Goal: Transaction & Acquisition: Purchase product/service

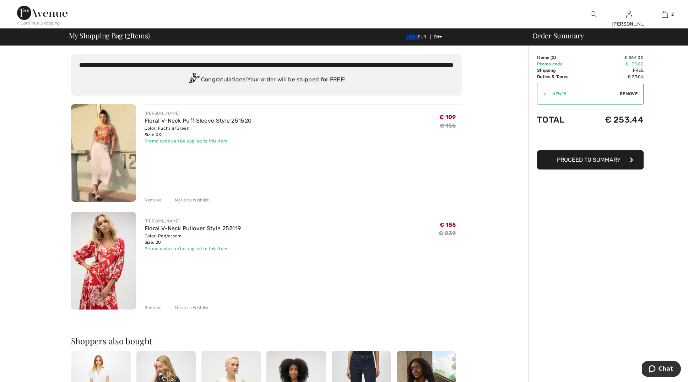
click at [591, 161] on span "Proceed to Summary" at bounding box center [589, 159] width 64 height 7
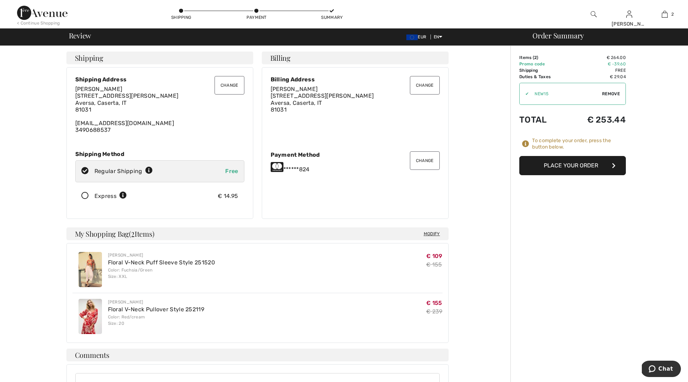
click at [568, 165] on button "Place Your Order" at bounding box center [572, 165] width 107 height 19
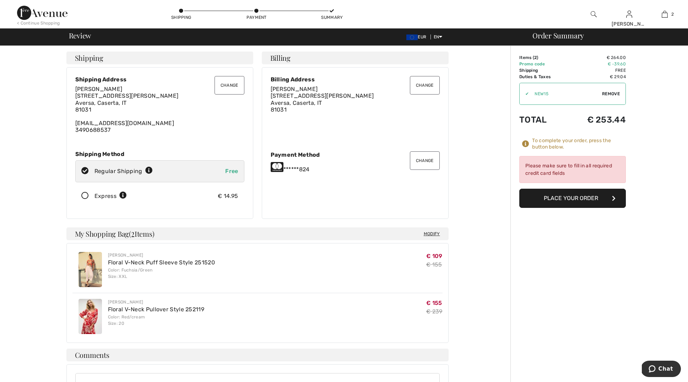
click at [421, 159] on button "Change" at bounding box center [425, 160] width 30 height 18
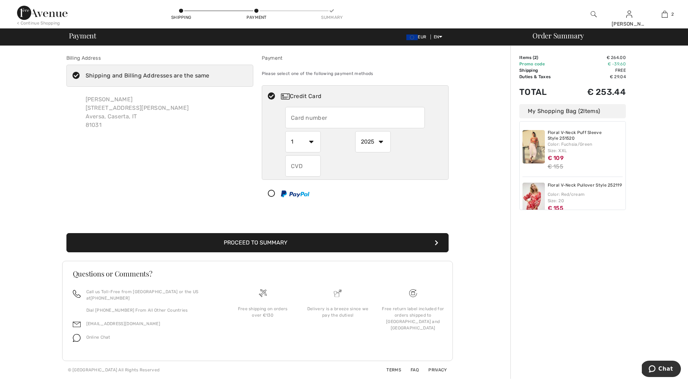
click at [310, 118] on input "text" at bounding box center [355, 117] width 140 height 21
radio input "true"
type input "5"
type input "5167950203520824"
select select "6"
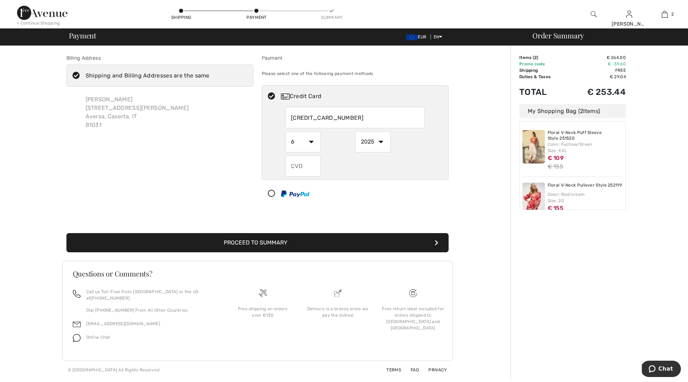
select select "2026"
click at [306, 167] on input "text" at bounding box center [303, 165] width 36 height 21
radio input "true"
type input "510"
click at [344, 244] on button "Proceed to Summary" at bounding box center [257, 242] width 382 height 19
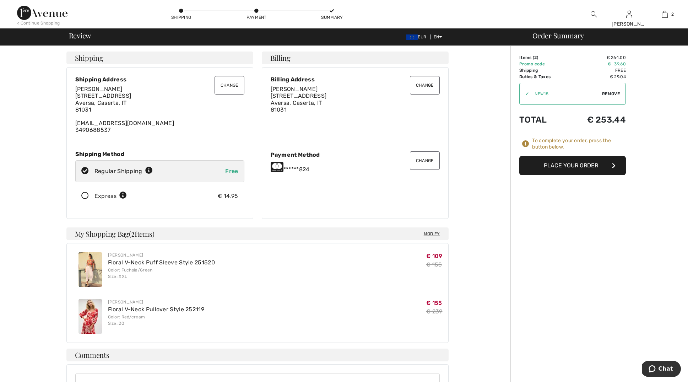
click at [569, 165] on button "Place Your Order" at bounding box center [572, 165] width 107 height 19
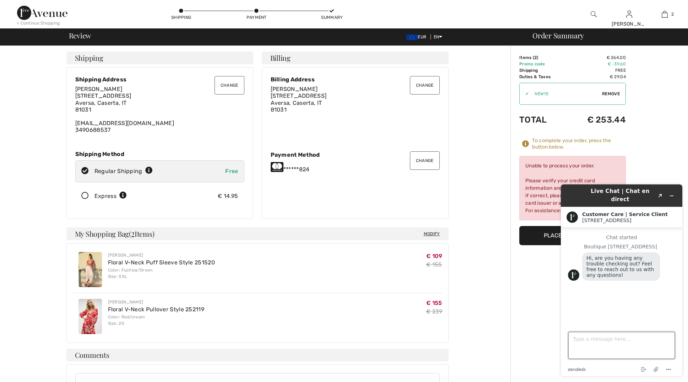
click at [587, 345] on textarea "Type a message here..." at bounding box center [621, 345] width 107 height 27
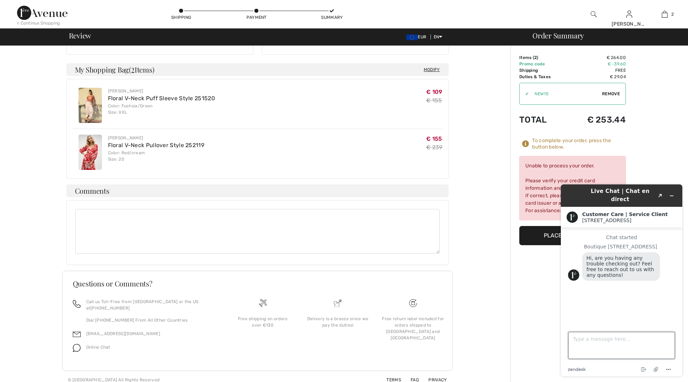
scroll to position [164, 0]
click at [597, 344] on textarea "Type a message here..." at bounding box center [621, 345] width 107 height 27
type textarea "la mia carta non consente il pagamento ."
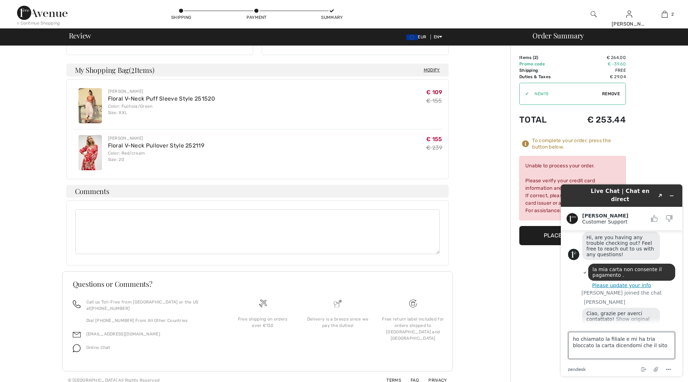
scroll to position [48, 0]
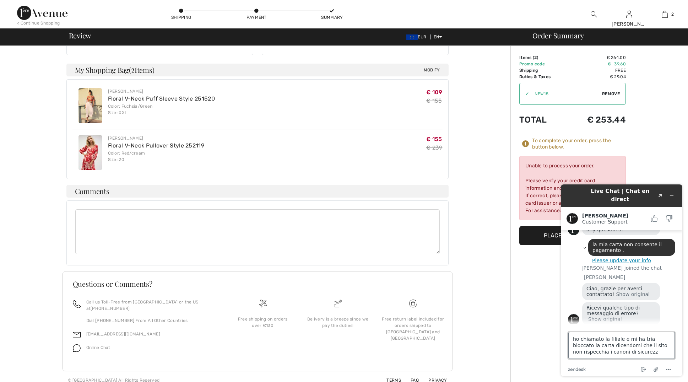
type textarea "ho chiamato la filiale e mi ha tria bloccato la carta dicendomi che il sito non…"
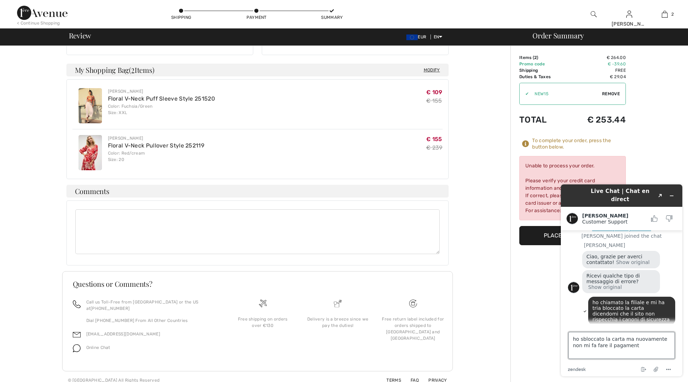
type textarea "ho sbloccato la carta ma nuovamente non mi fa fare il pagamento"
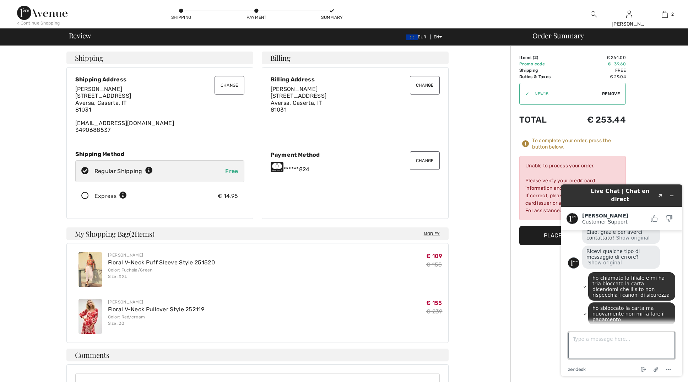
scroll to position [141, 0]
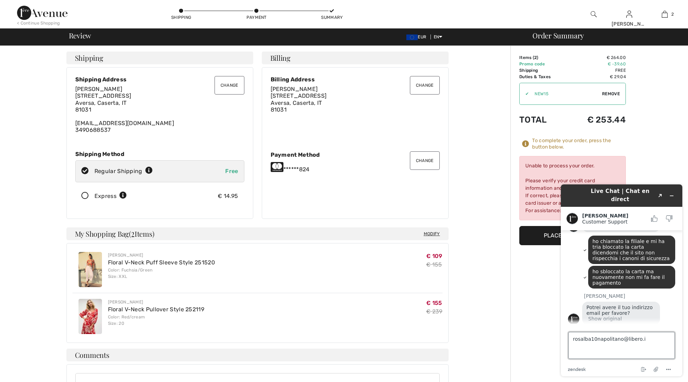
type textarea "rosalba10napolitano@libero.it"
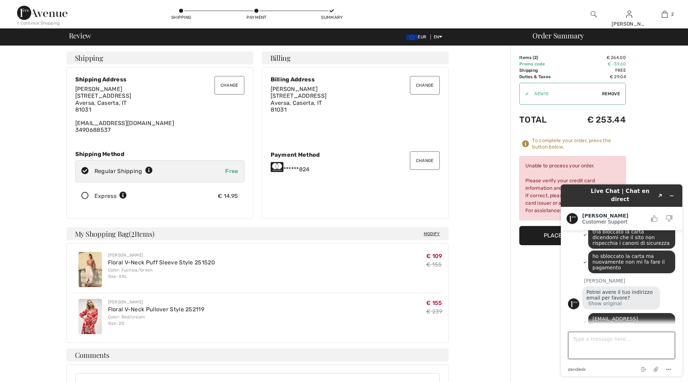
scroll to position [156, 0]
click at [672, 196] on icon "Minimize widget" at bounding box center [671, 196] width 3 height 0
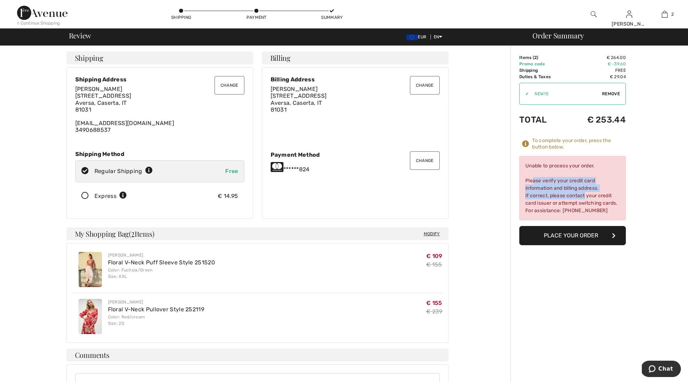
drag, startPoint x: 525, startPoint y: 179, endPoint x: 579, endPoint y: 195, distance: 55.7
click at [579, 195] on div "Unable to process your order. Please verify your credit card information and bi…" at bounding box center [572, 188] width 107 height 64
click at [534, 158] on div "Unable to process your order. Please verify your credit card information and bi…" at bounding box center [572, 188] width 107 height 64
drag, startPoint x: 544, startPoint y: 181, endPoint x: 589, endPoint y: 197, distance: 46.9
click at [613, 214] on div "Unable to process your order. Please verify your credit card information and bi…" at bounding box center [572, 188] width 107 height 64
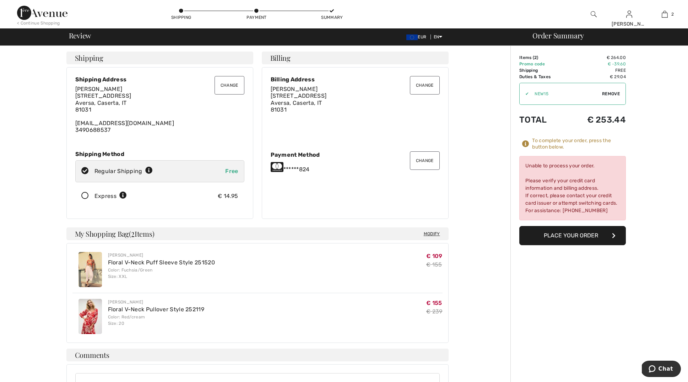
copy div "Unable to process your order. Please verify your credit card information and bi…"
drag, startPoint x: 1308, startPoint y: 734, endPoint x: 666, endPoint y: 372, distance: 736.9
click at [667, 373] on button "Chat" at bounding box center [661, 368] width 40 height 16
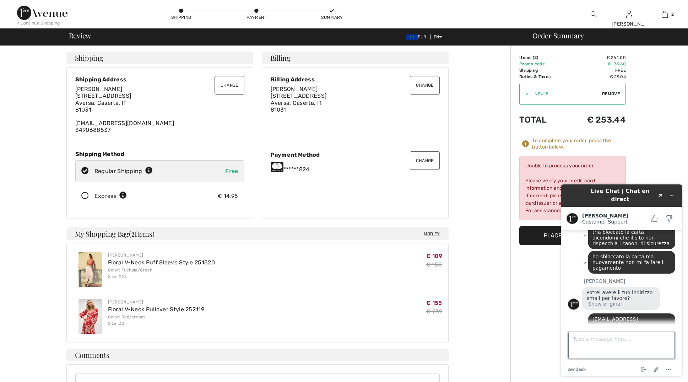
click at [589, 344] on textarea "Type a message here..." at bounding box center [621, 345] width 107 height 27
paste textarea "Unable to process your order. Please verify your credit card information and bi…"
type textarea "il messaggio è Unable to process your order. Please verify your credit card inf…"
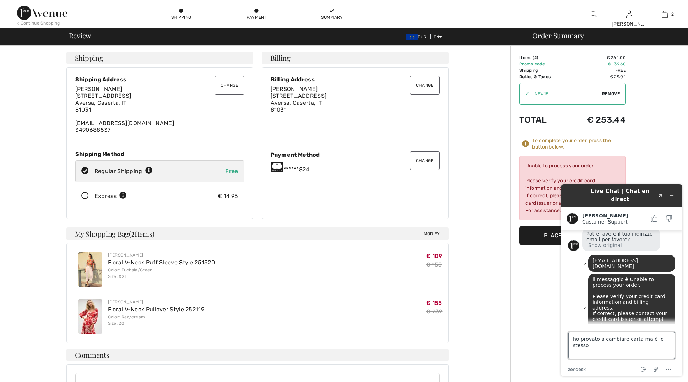
drag, startPoint x: 646, startPoint y: 340, endPoint x: 557, endPoint y: 289, distance: 102.3
click at [643, 339] on textarea "ho provato a cambiare carta ma è lo stesso" at bounding box center [621, 345] width 107 height 27
type textarea "ho provato a cambiare carta ma il problema è lo stesso"
drag, startPoint x: 624, startPoint y: 349, endPoint x: 632, endPoint y: 341, distance: 11.6
click at [624, 349] on textarea "ho provato a cambiare carta ma il problema è lo stesso" at bounding box center [621, 345] width 107 height 27
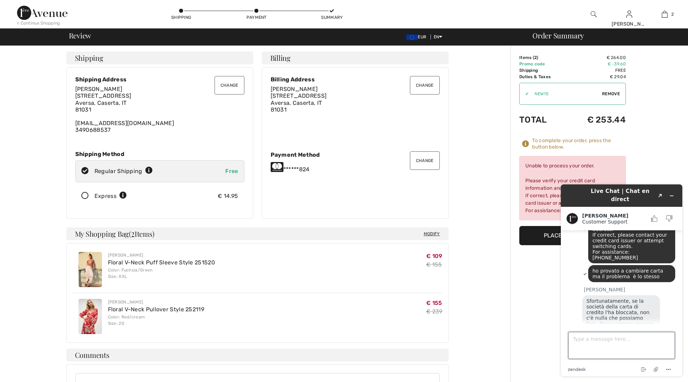
scroll to position [293, 0]
type textarea "mi sbloccato la carta ma comunque mi arriva sempre lo stesso messaggio"
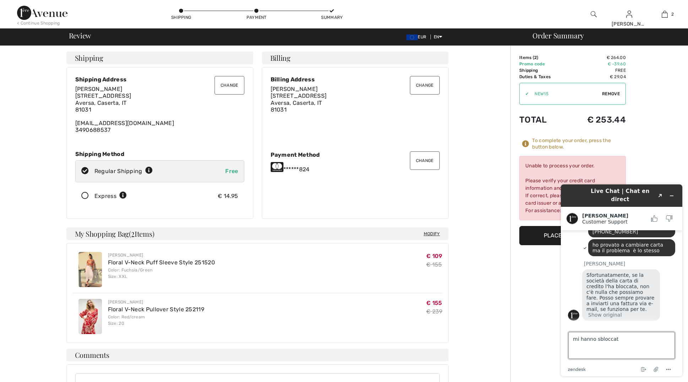
type textarea "mi hanno sbloccato"
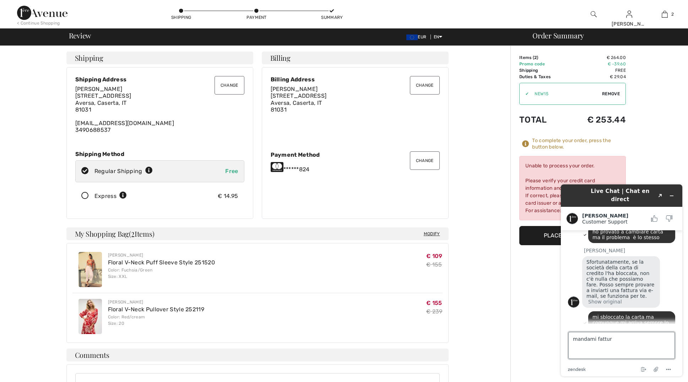
type textarea "mandami fattura"
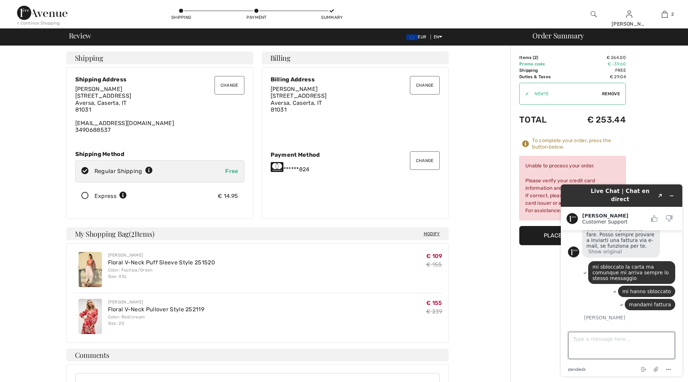
scroll to position [382, 0]
click at [673, 193] on icon "Minimize widget" at bounding box center [671, 195] width 5 height 5
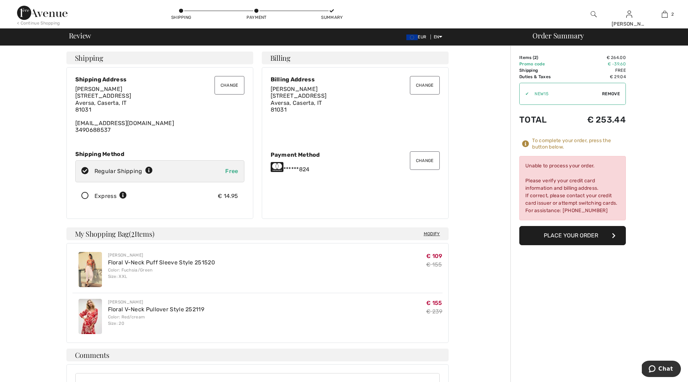
scroll to position [0, 0]
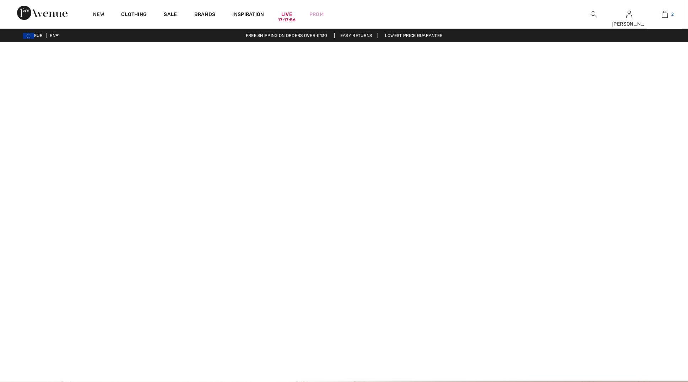
checkbox input "true"
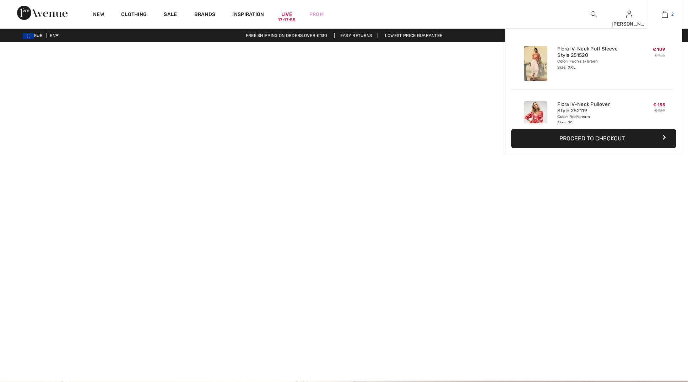
click at [665, 13] on img at bounding box center [665, 14] width 6 height 9
click at [592, 135] on button "Proceed to Checkout" at bounding box center [593, 138] width 165 height 19
